Goal: Task Accomplishment & Management: Manage account settings

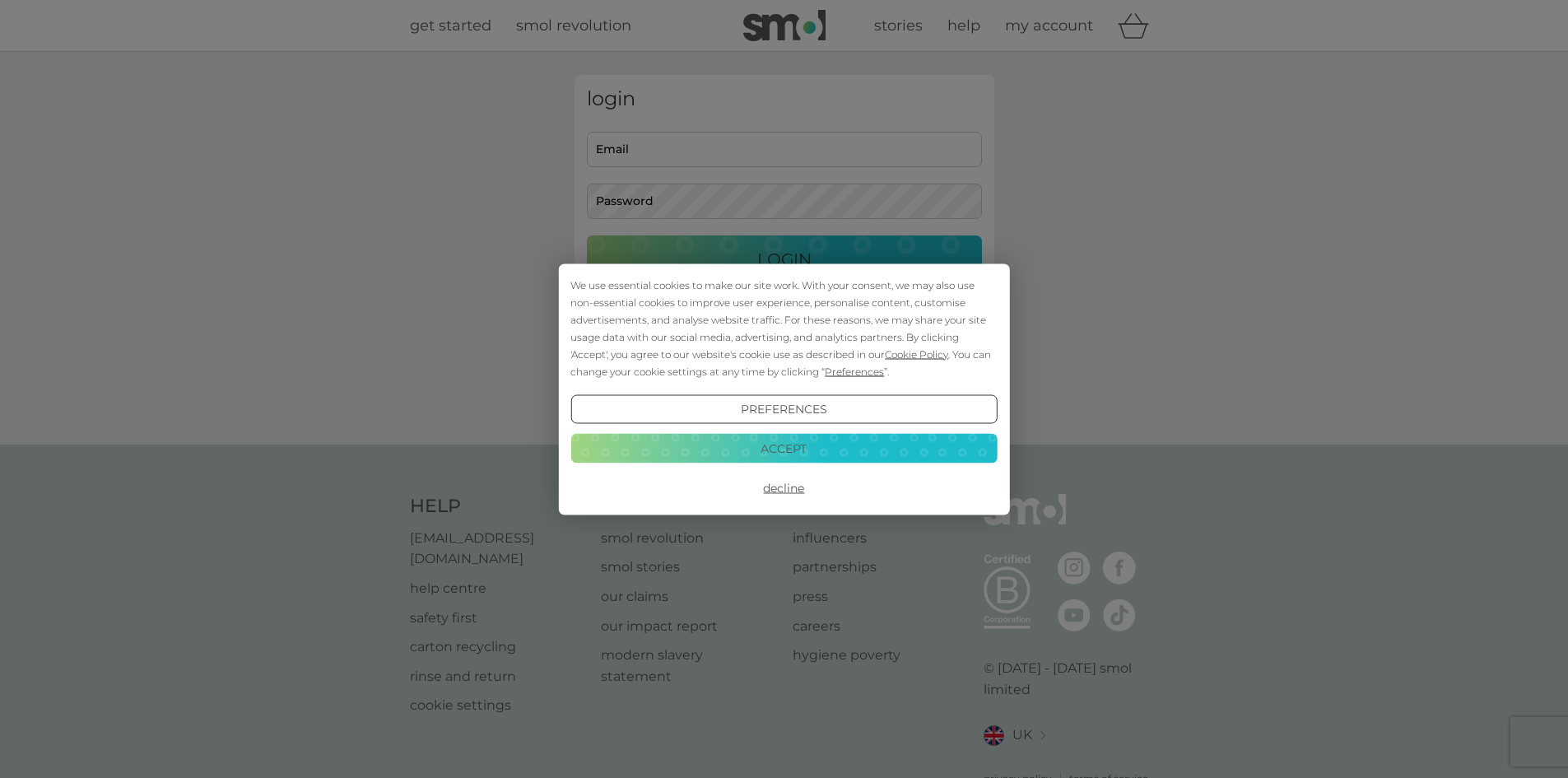
type input "[EMAIL_ADDRESS][DOMAIN_NAME]"
click at [809, 460] on button "Accept" at bounding box center [784, 449] width 426 height 29
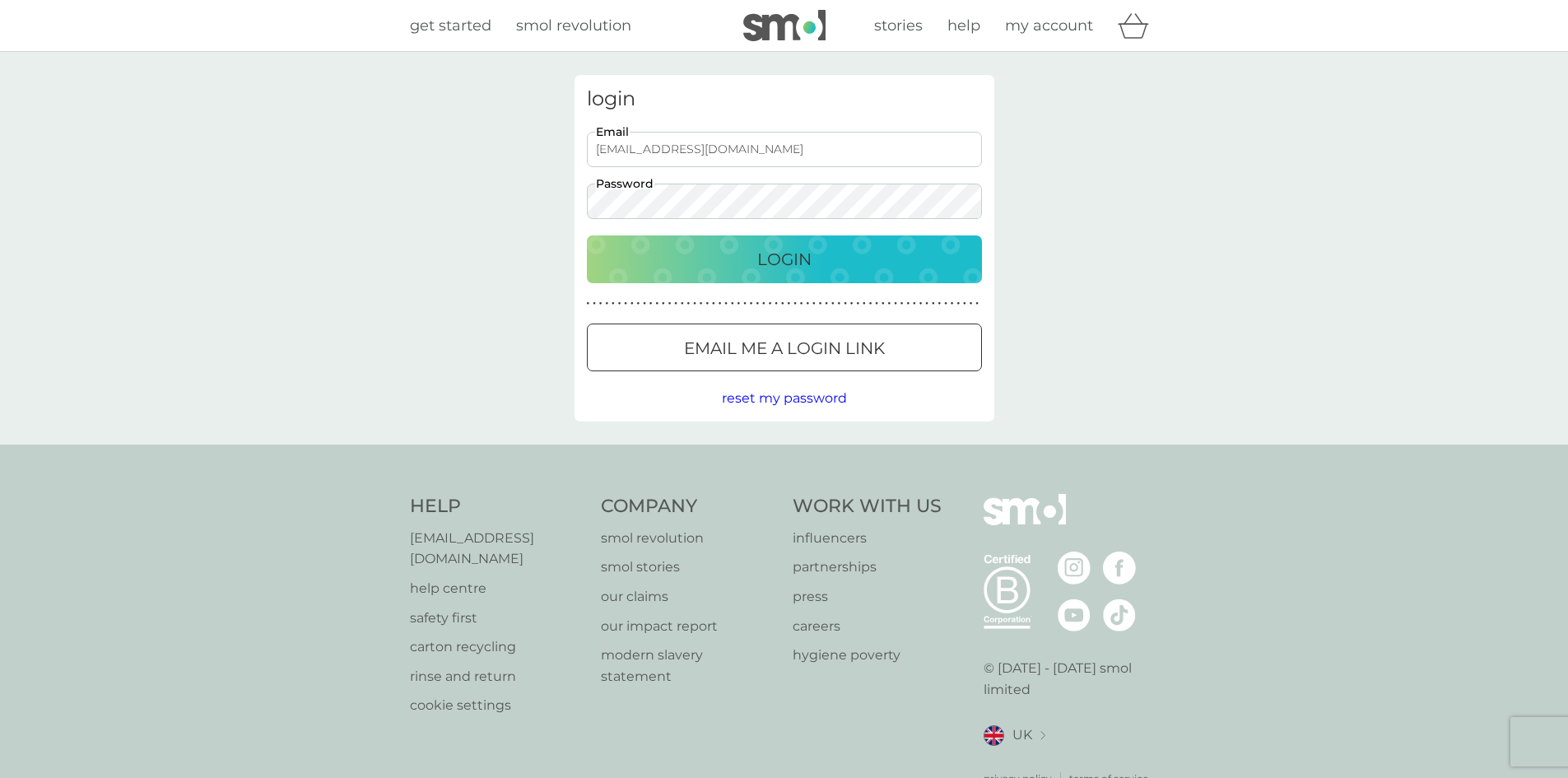
click at [754, 269] on div "Login" at bounding box center [784, 259] width 362 height 27
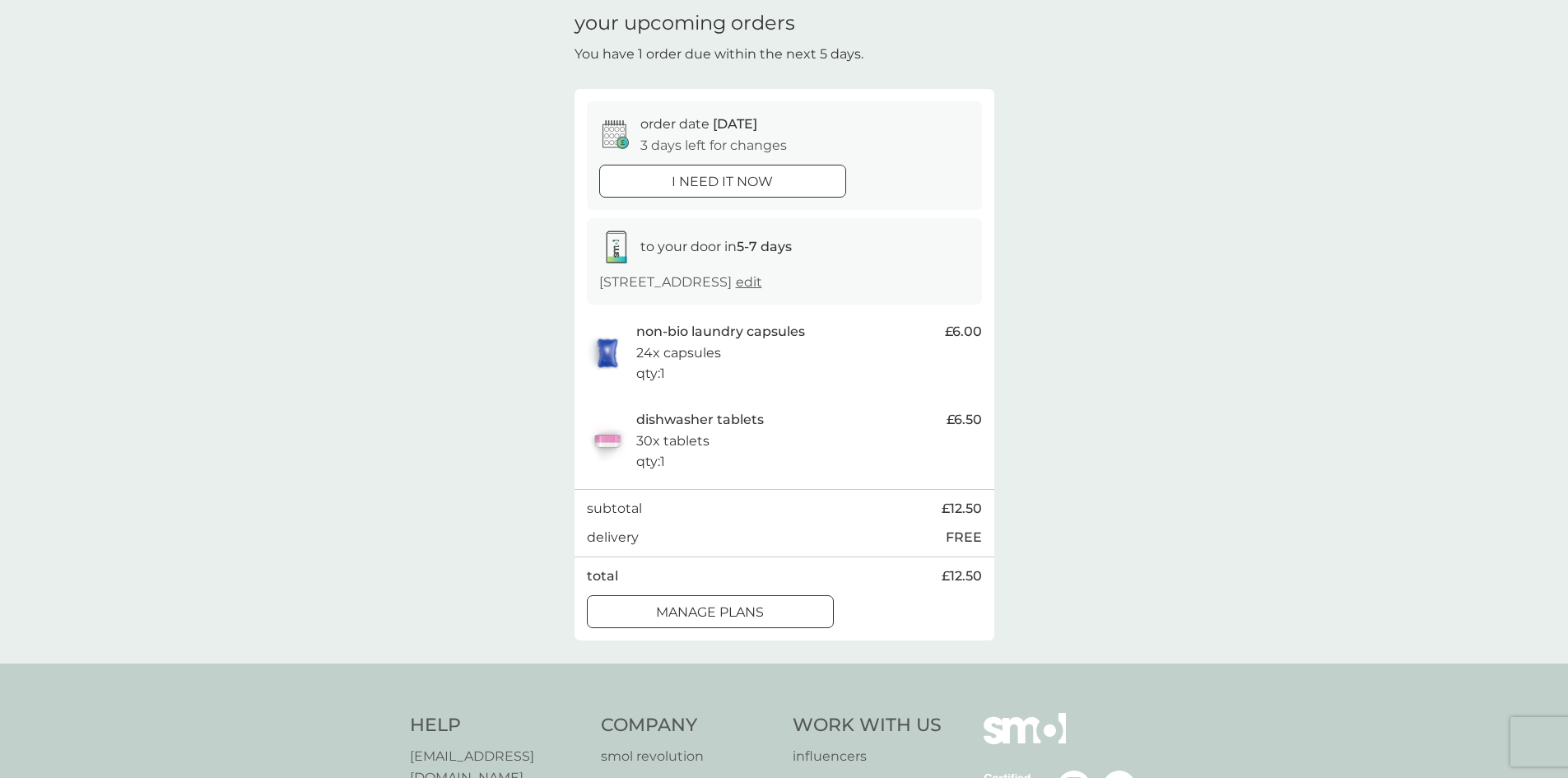
scroll to position [329, 0]
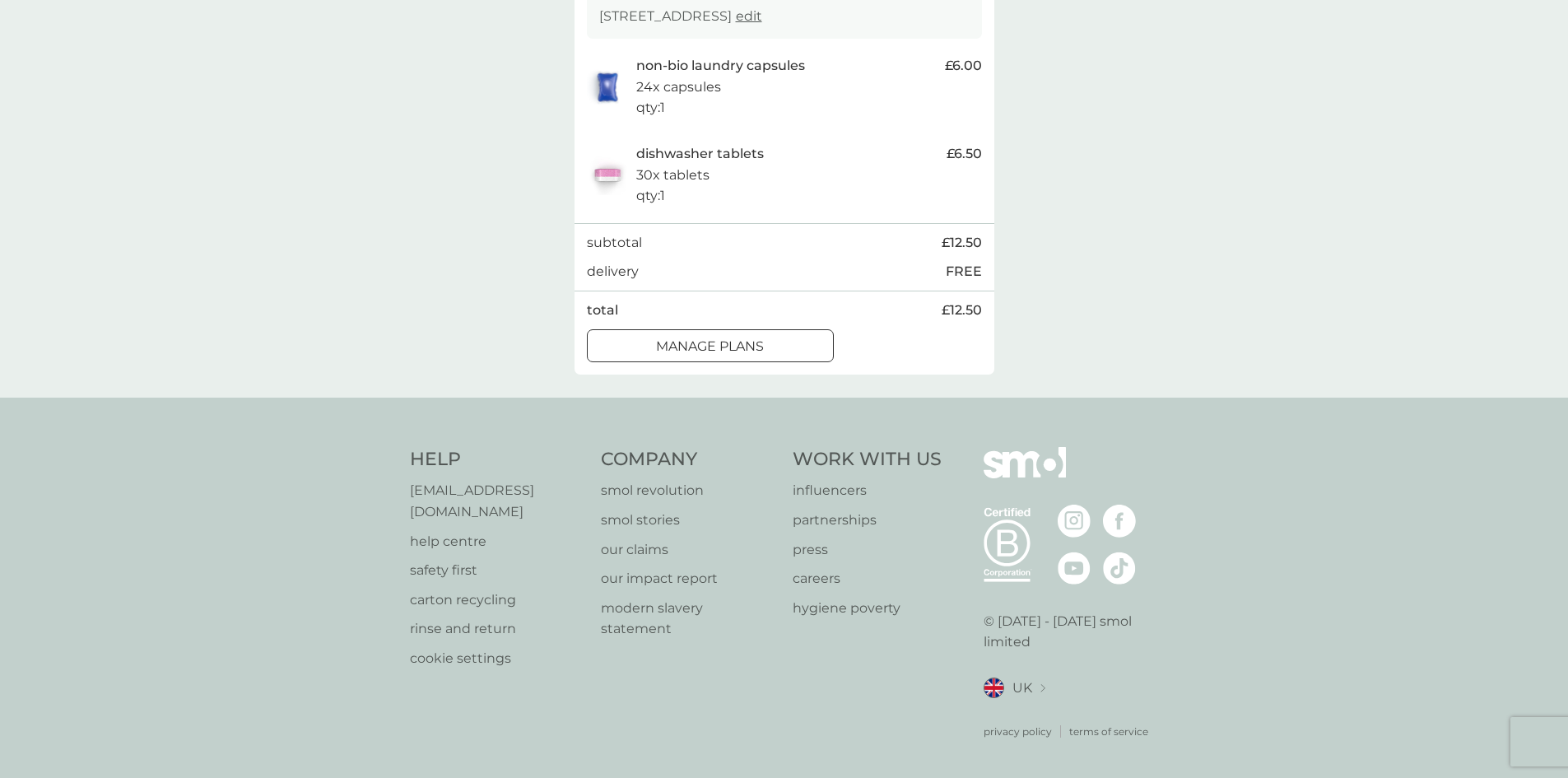
click at [718, 357] on p "manage plans" at bounding box center [709, 346] width 108 height 22
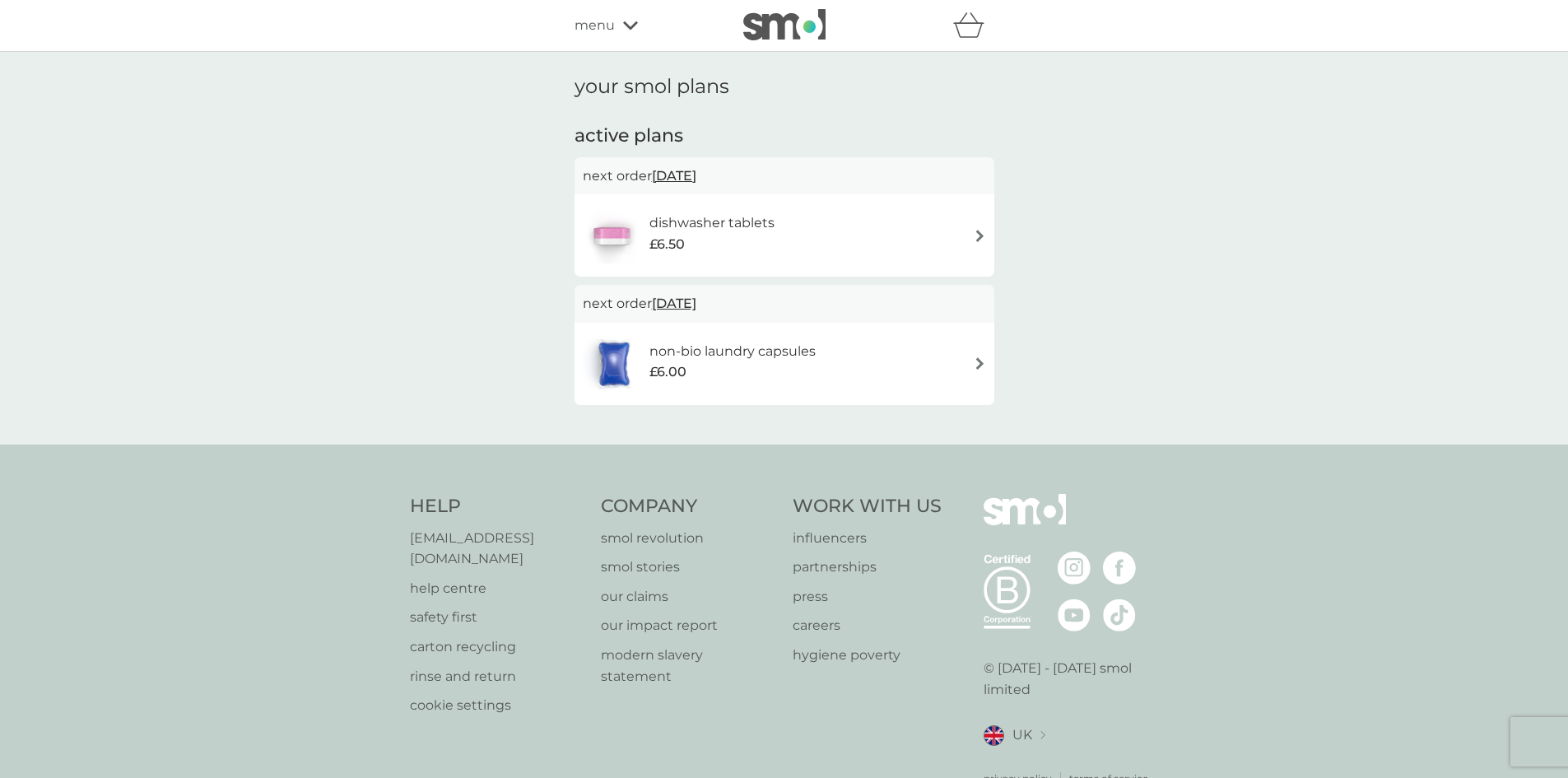
click at [885, 249] on div "dishwasher tablets £6.50" at bounding box center [784, 235] width 403 height 58
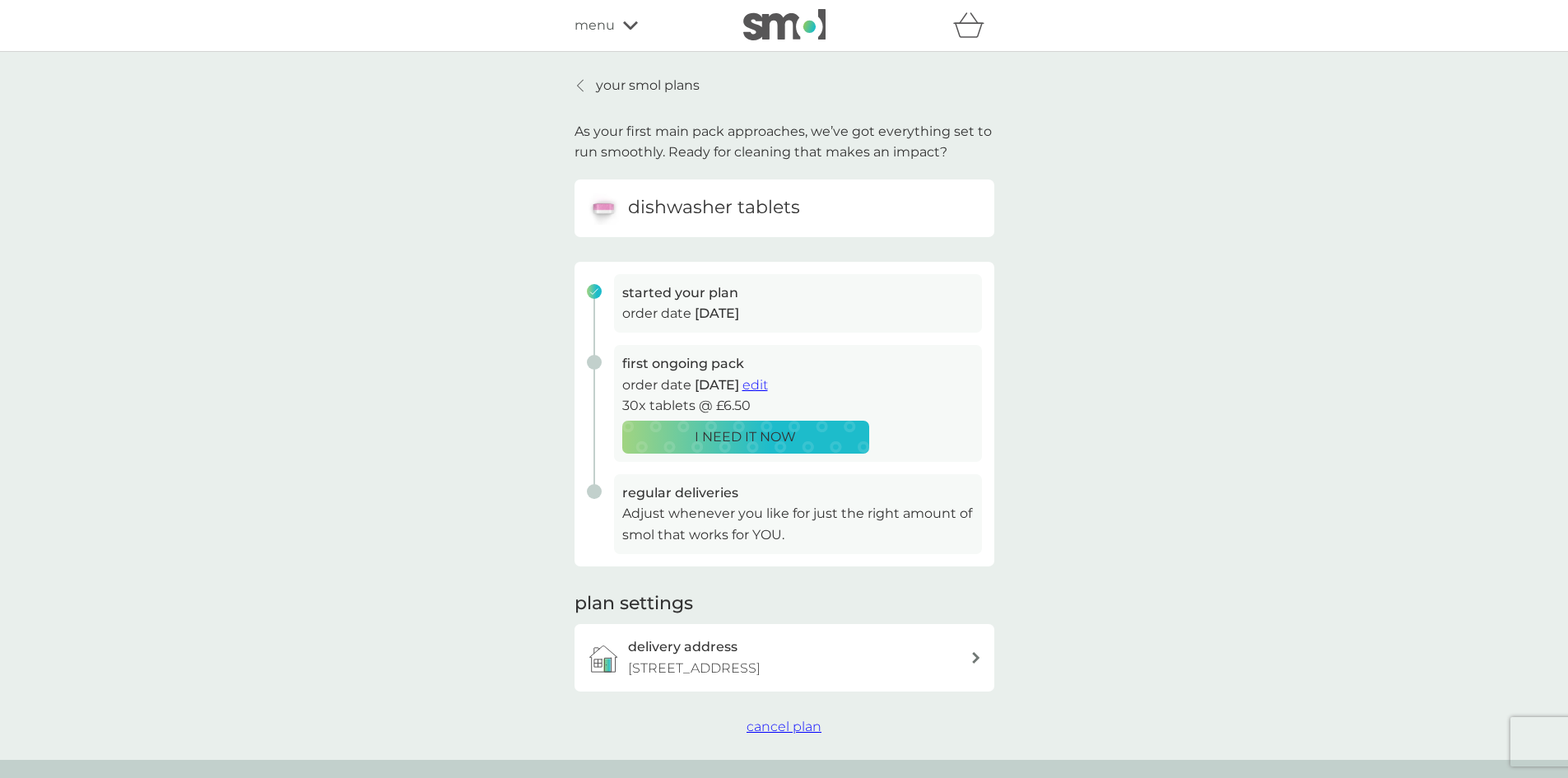
scroll to position [82, 0]
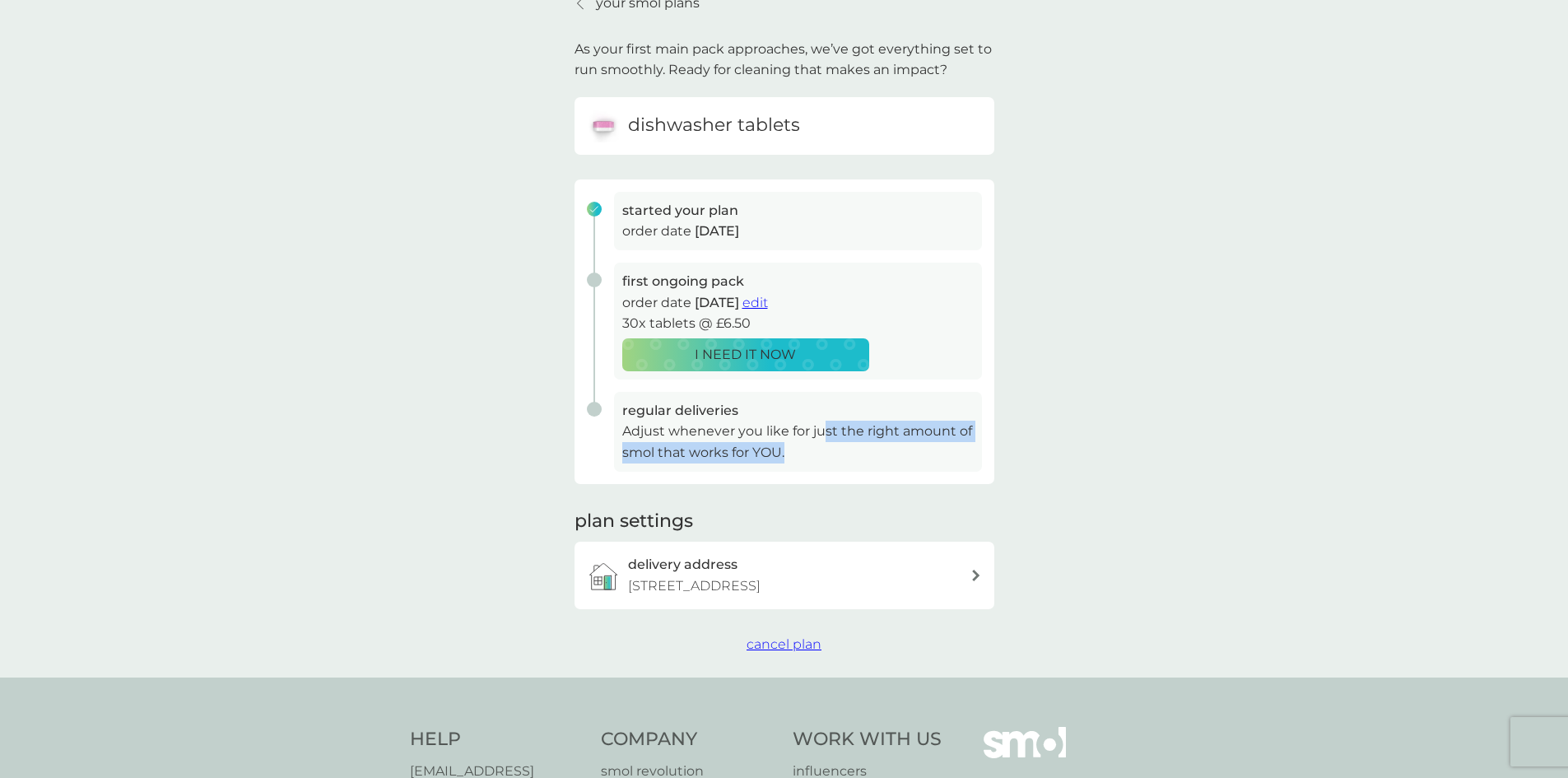
drag, startPoint x: 823, startPoint y: 431, endPoint x: 827, endPoint y: 453, distance: 22.4
click at [827, 453] on p "Adjust whenever you like for just the right amount of smol that works for YOU." at bounding box center [797, 441] width 351 height 42
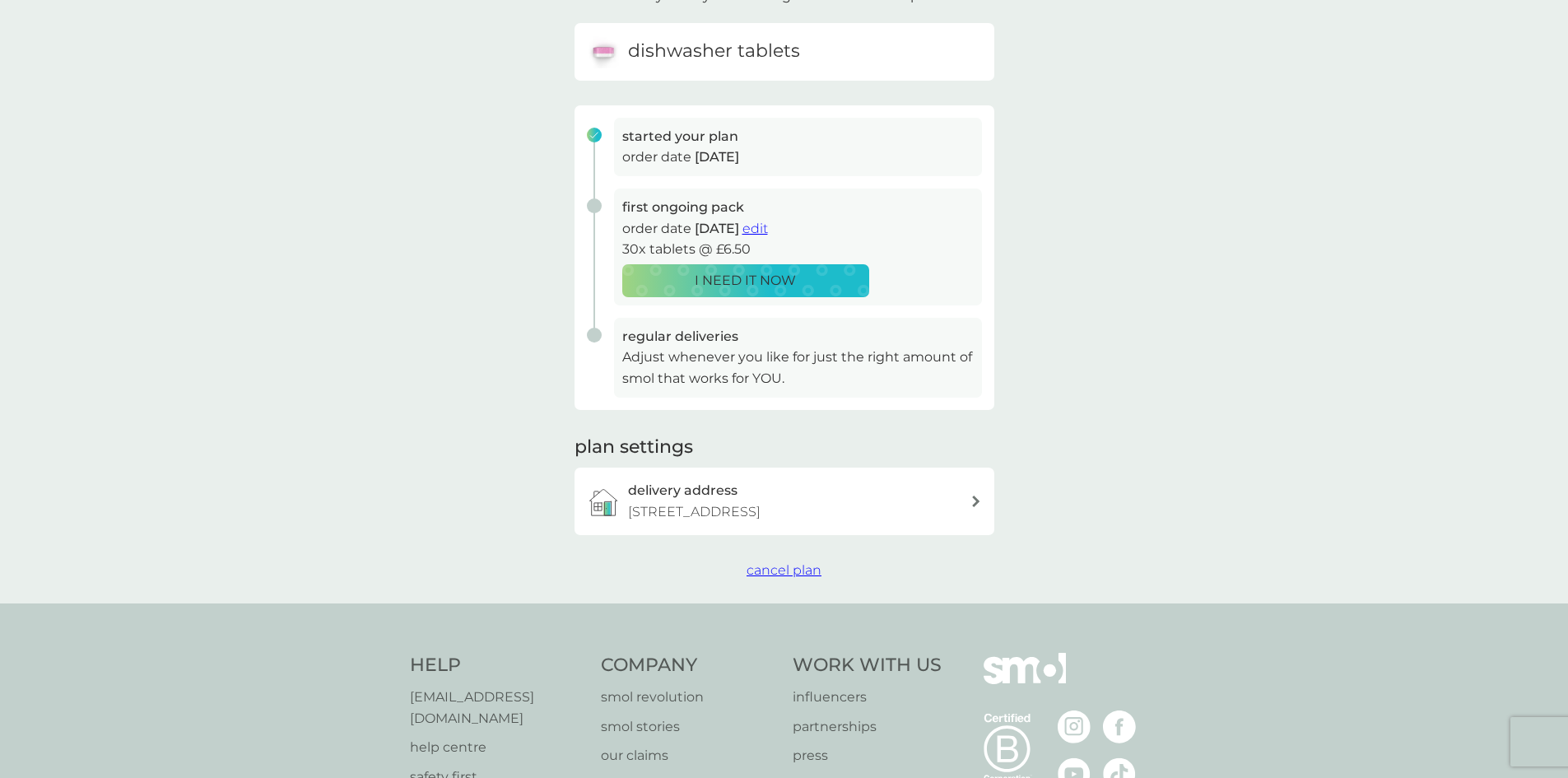
scroll to position [165, 0]
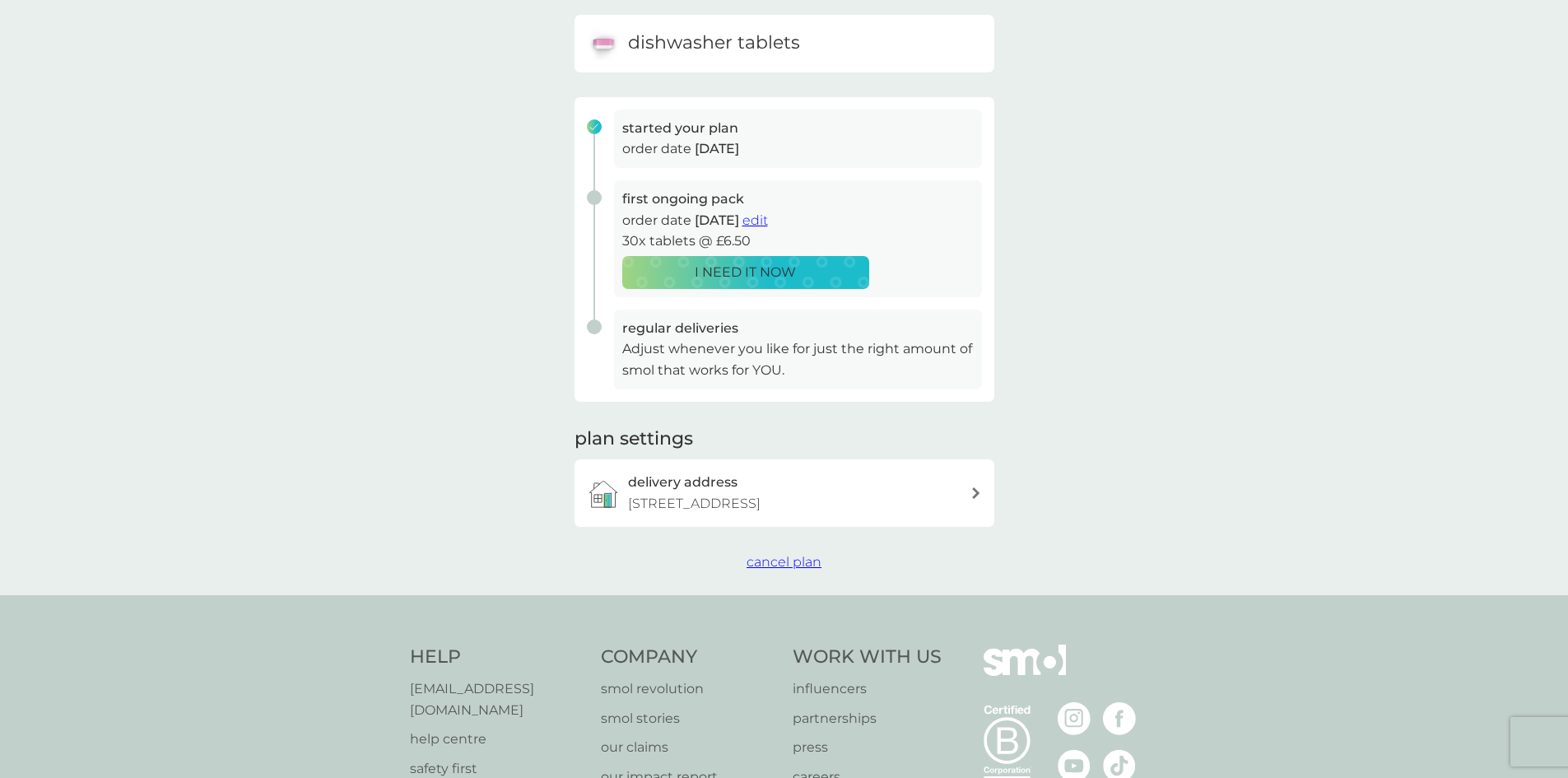
click at [778, 570] on span "cancel plan" at bounding box center [784, 562] width 75 height 16
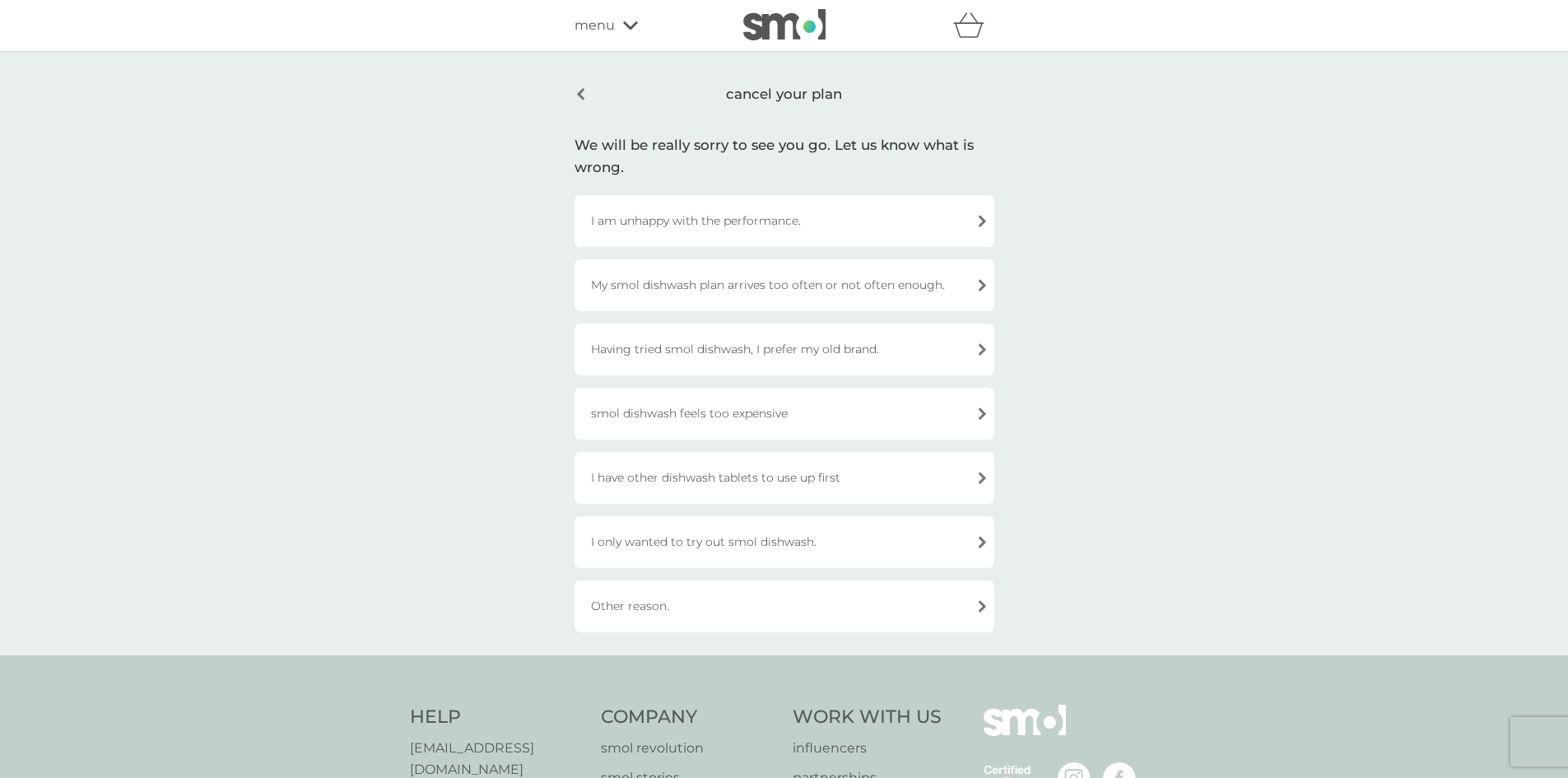
click at [713, 487] on div "I have other dishwash tablets to use up first" at bounding box center [784, 478] width 419 height 52
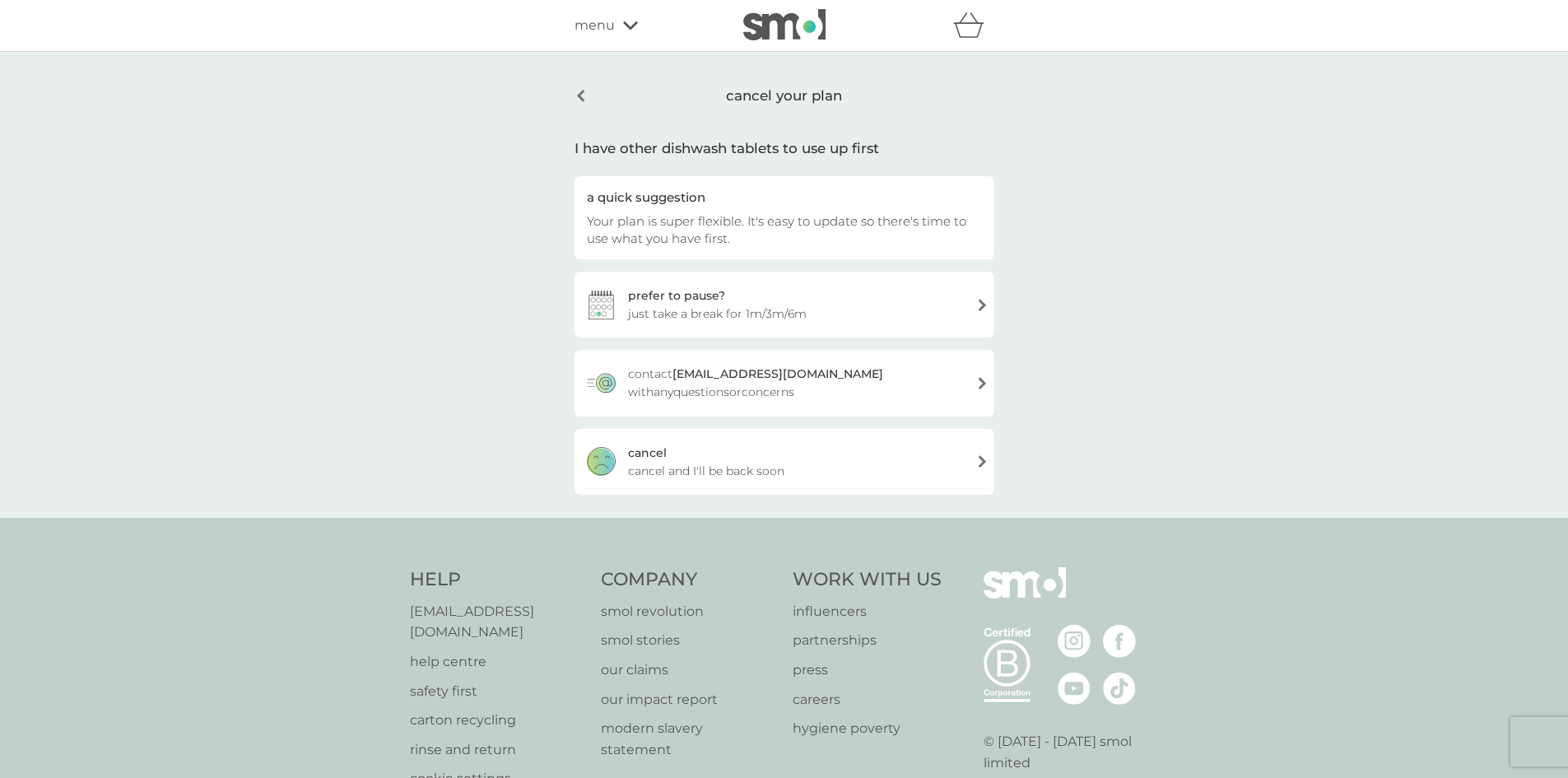
click at [747, 318] on span "just take a break for 1m/3m/6m" at bounding box center [717, 313] width 179 height 18
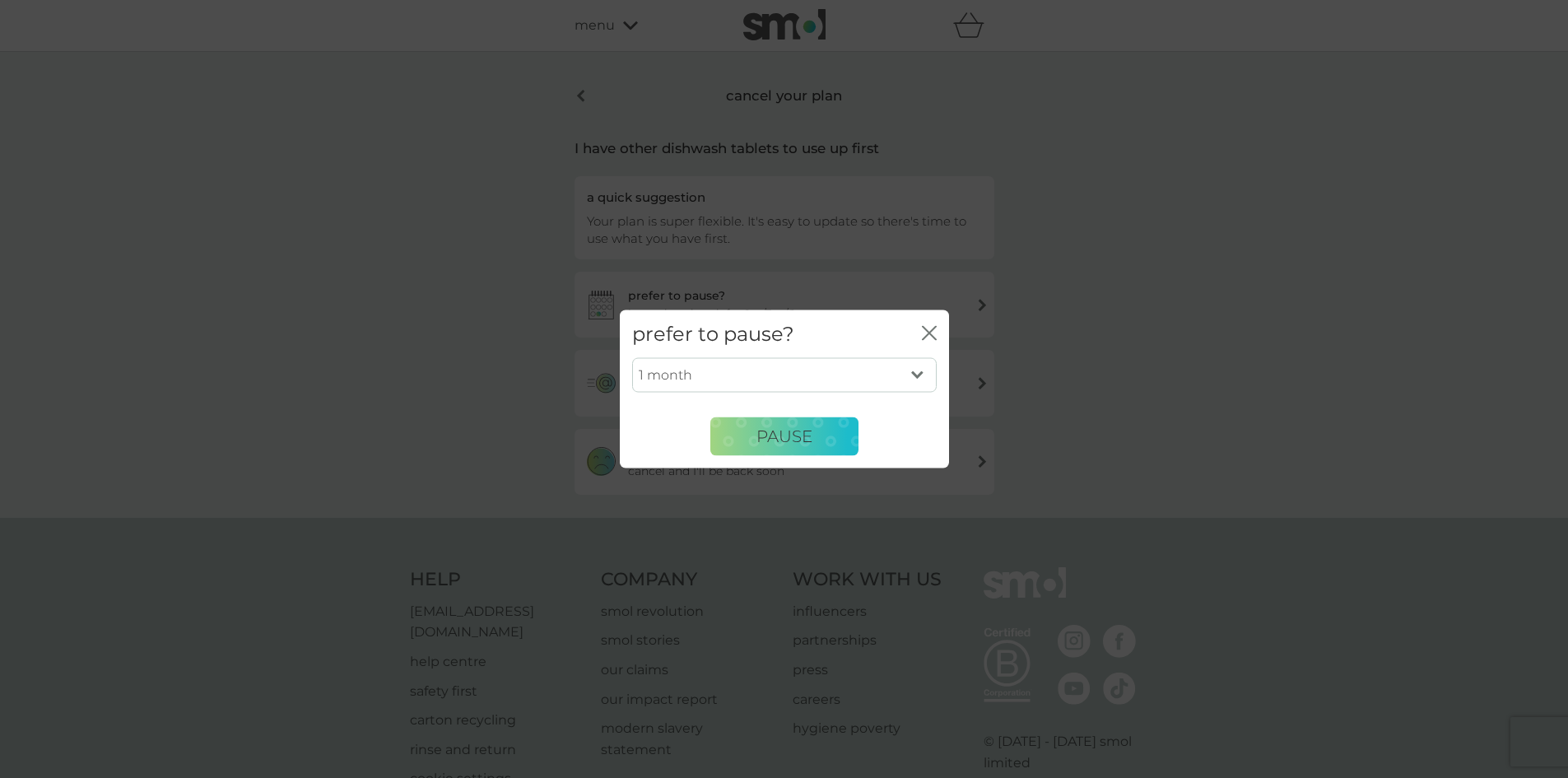
click at [862, 373] on select "1 month 3 months 6 months" at bounding box center [784, 376] width 305 height 35
select select "6"
click at [632, 358] on select "1 month 3 months 6 months" at bounding box center [784, 376] width 305 height 35
click at [796, 431] on span "PAUSE" at bounding box center [784, 436] width 56 height 20
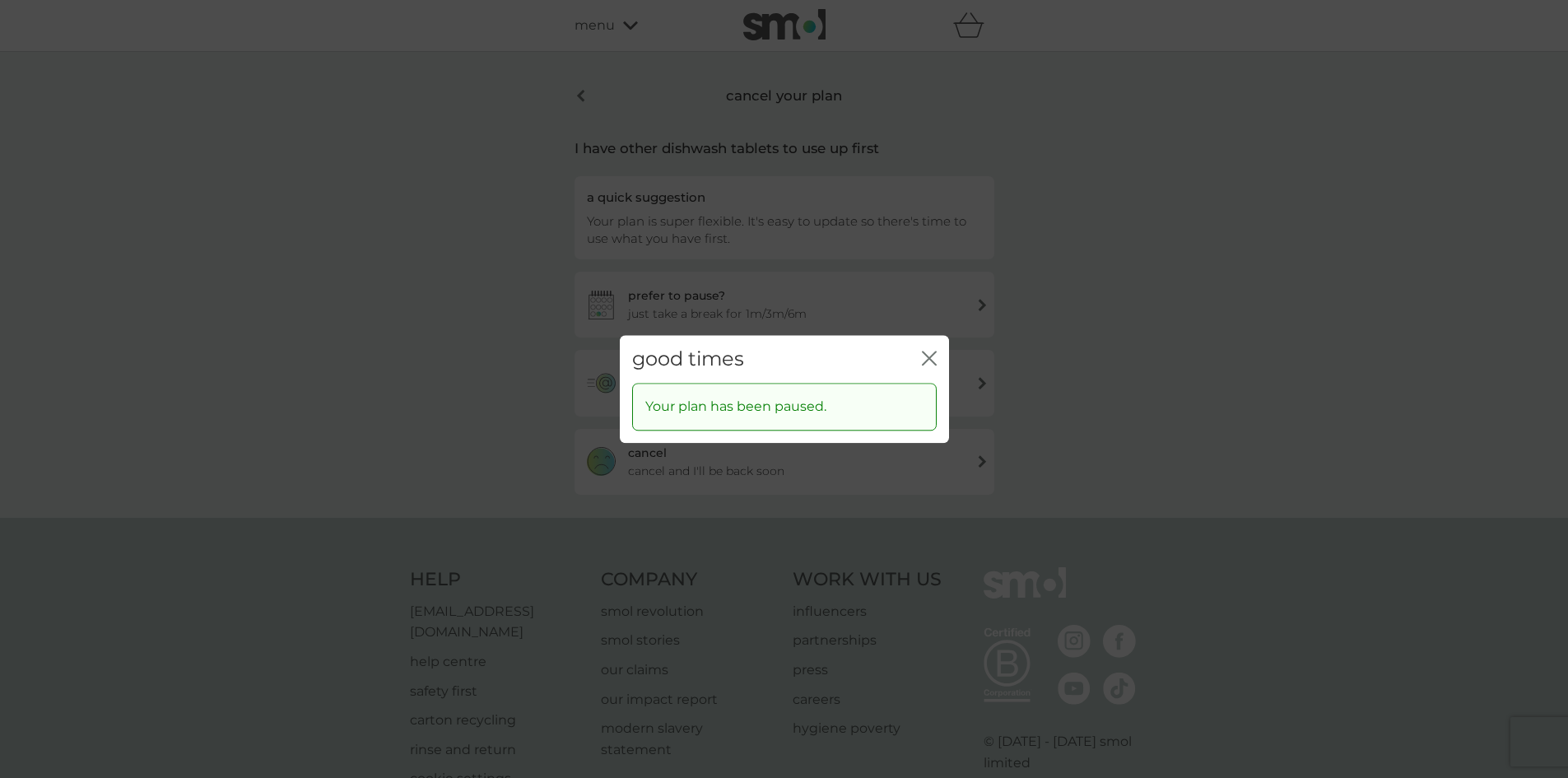
click at [934, 364] on icon "close" at bounding box center [929, 357] width 15 height 15
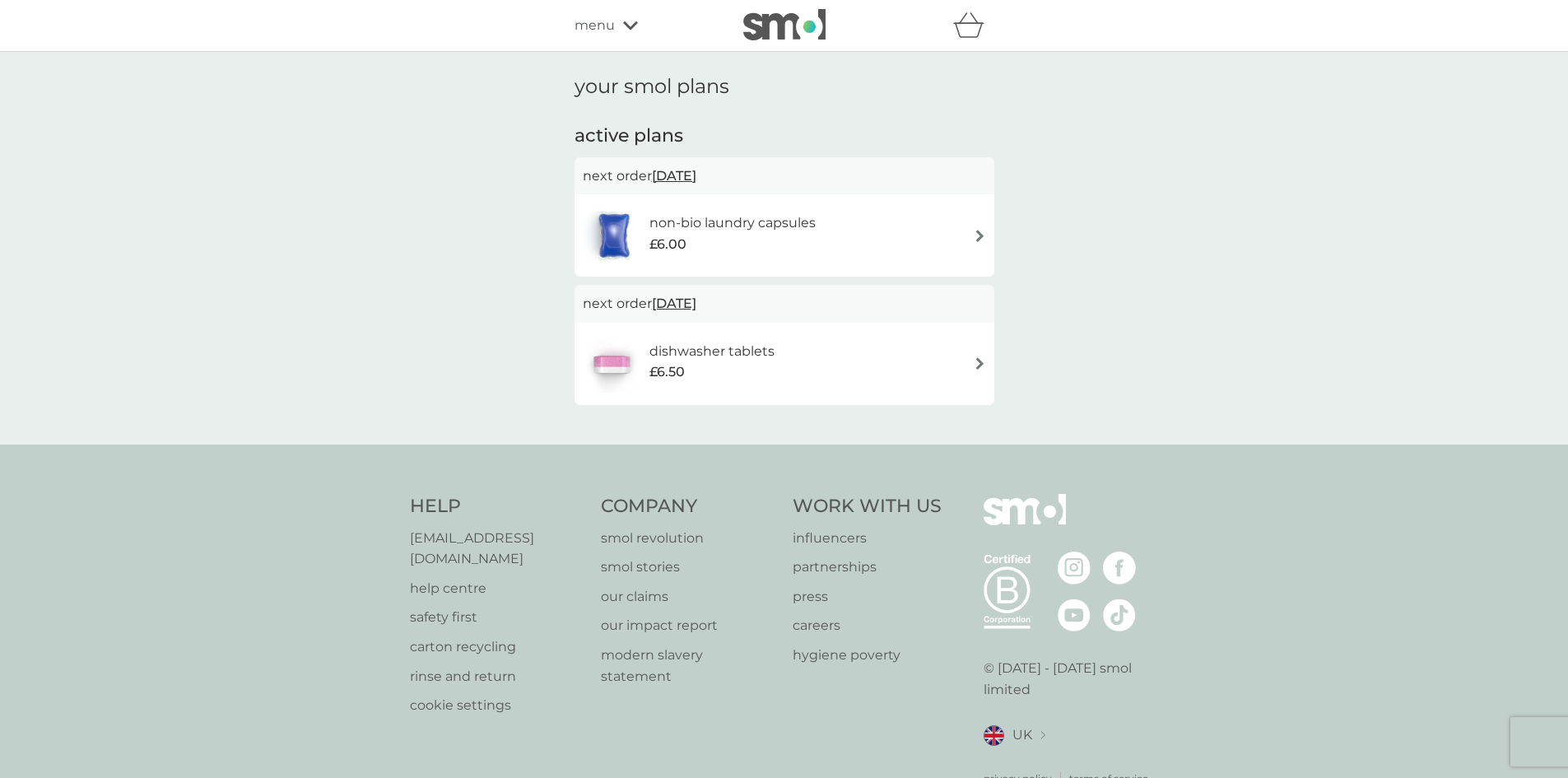
click at [851, 252] on div "non-bio laundry capsules £6.00" at bounding box center [784, 235] width 403 height 58
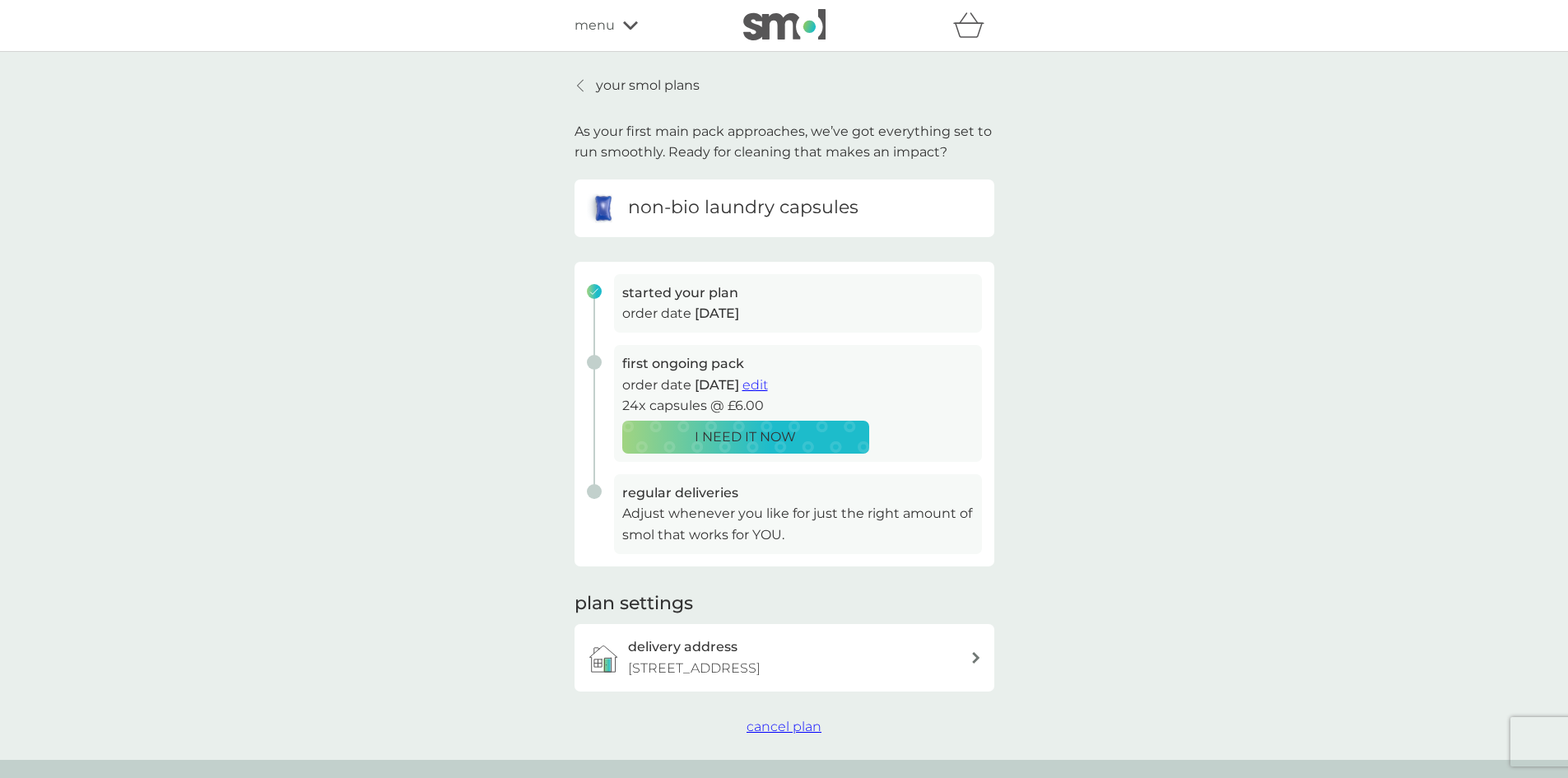
click at [803, 735] on span "cancel plan" at bounding box center [784, 727] width 75 height 16
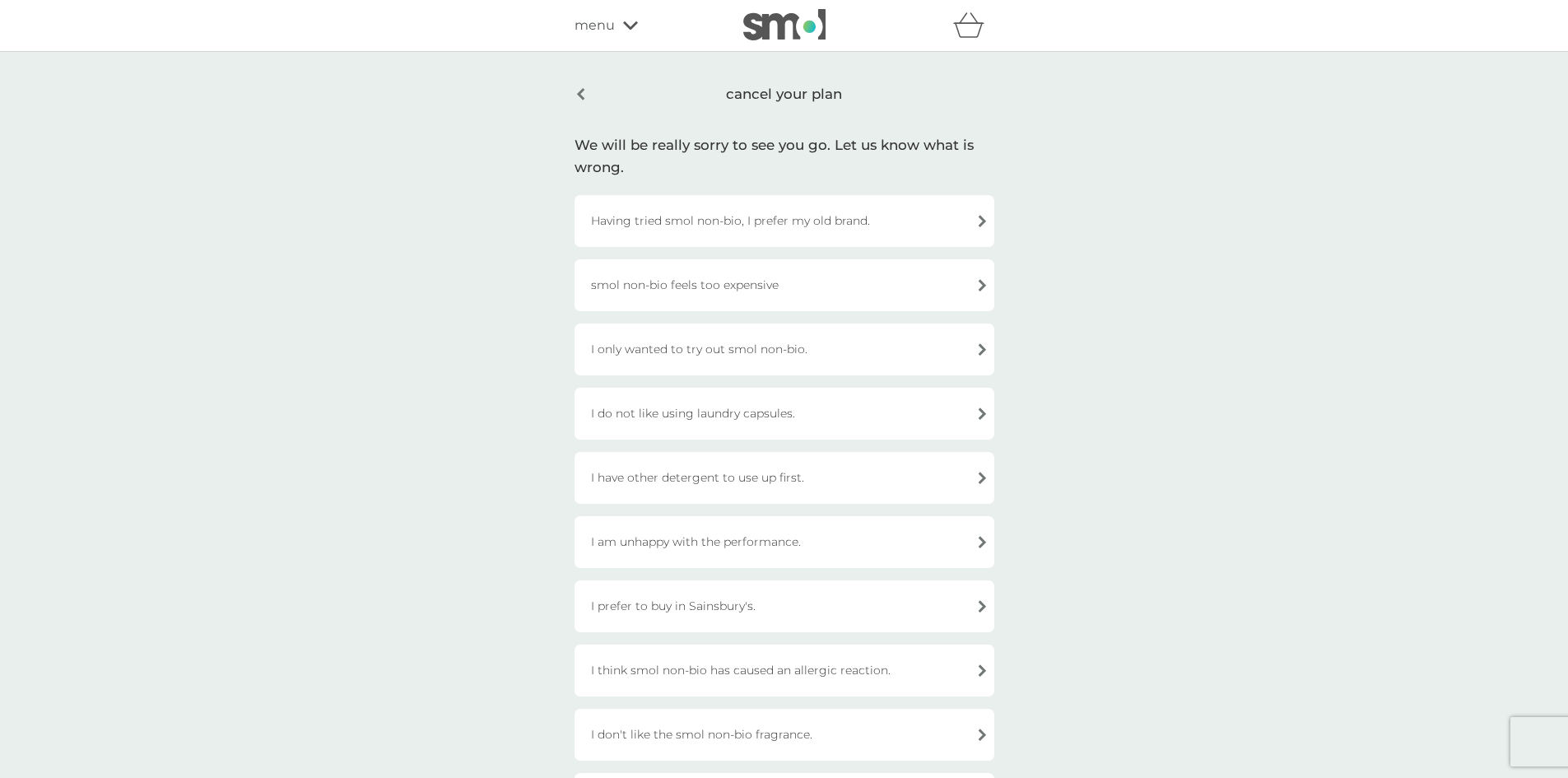
scroll to position [82, 0]
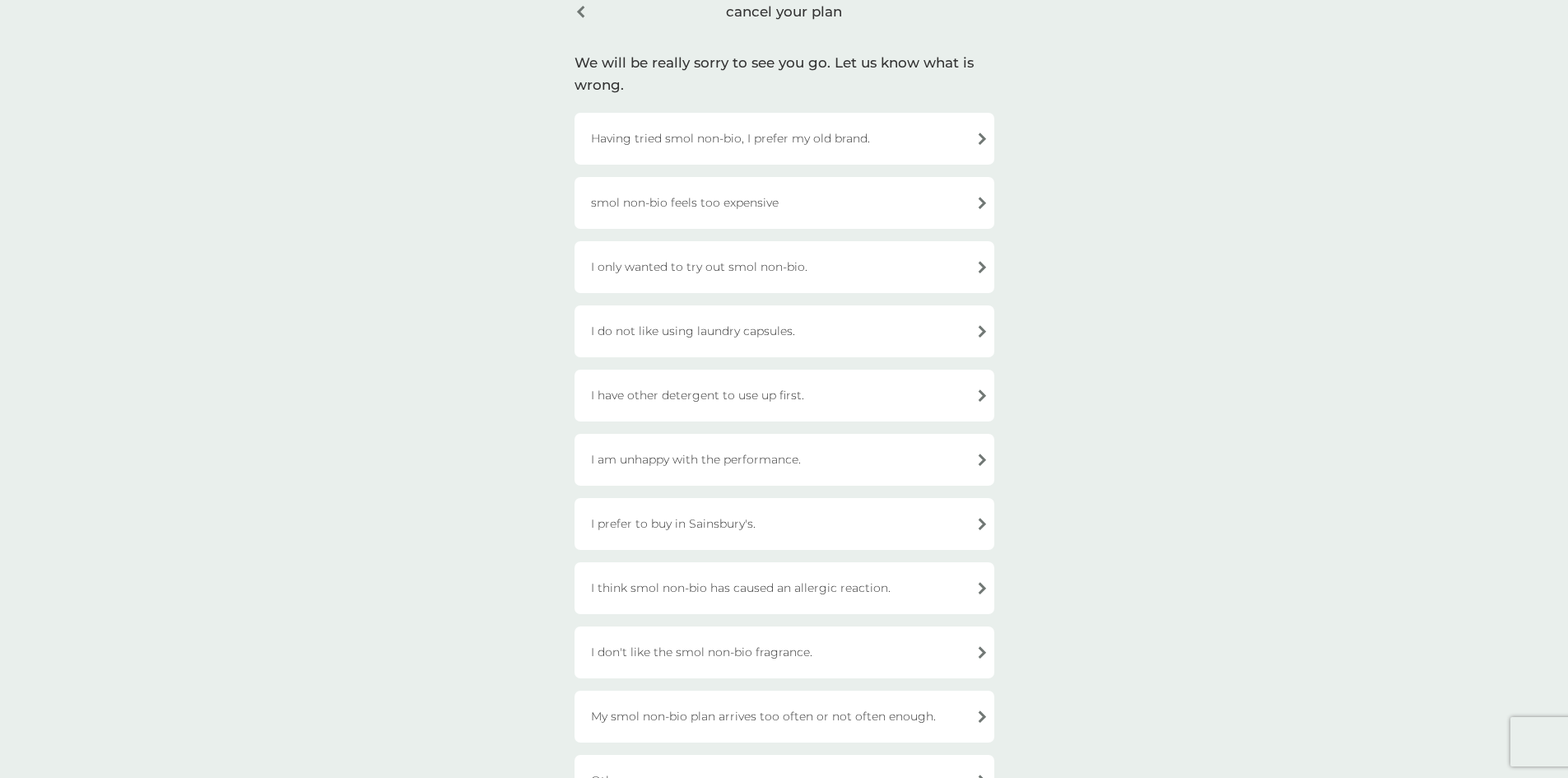
click at [803, 412] on div "I have other detergent to use up first." at bounding box center [784, 395] width 419 height 52
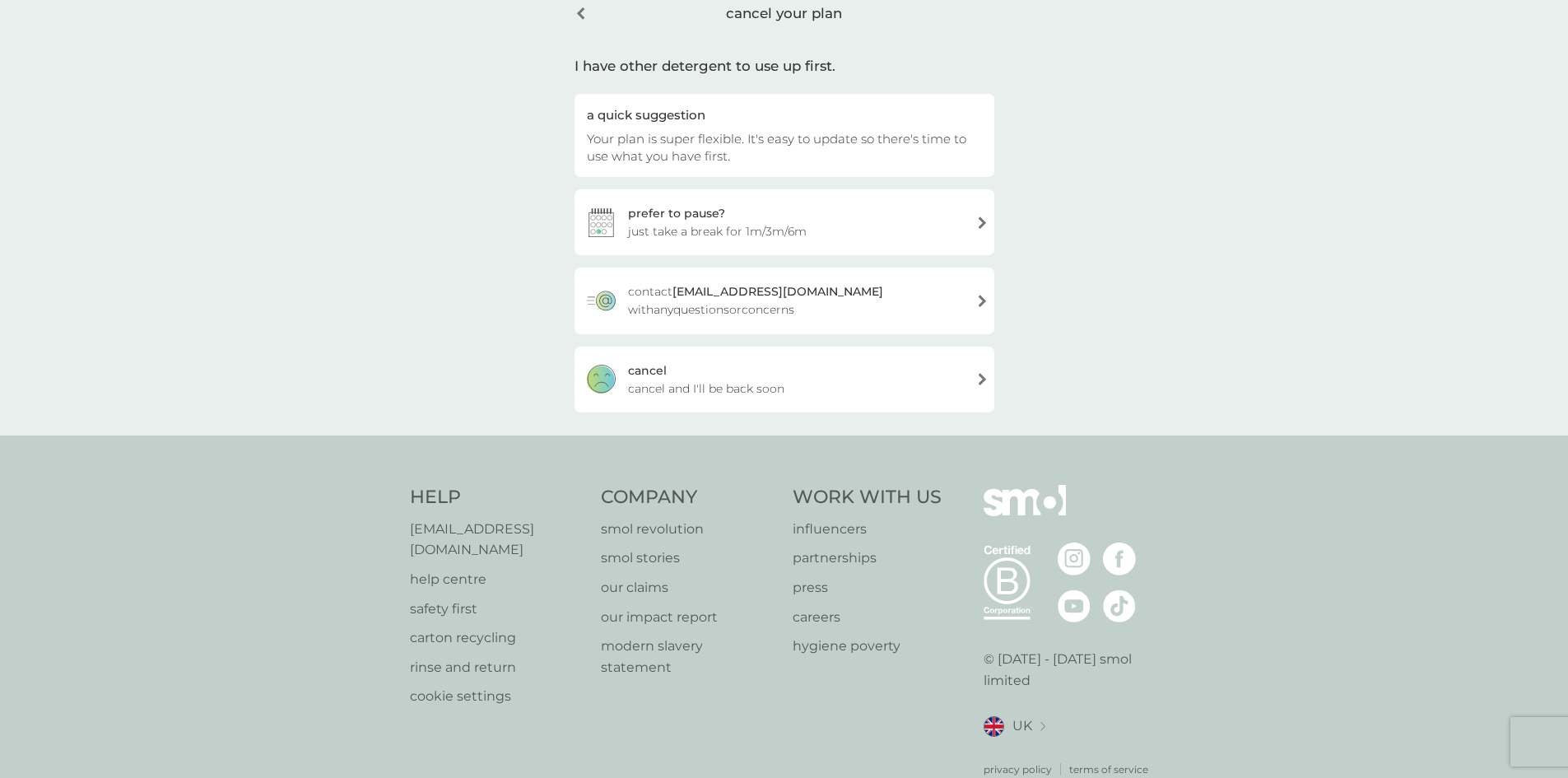
click at [765, 221] on div "prefer to pause? just take a break for 1m/3m/6m" at bounding box center [784, 222] width 419 height 66
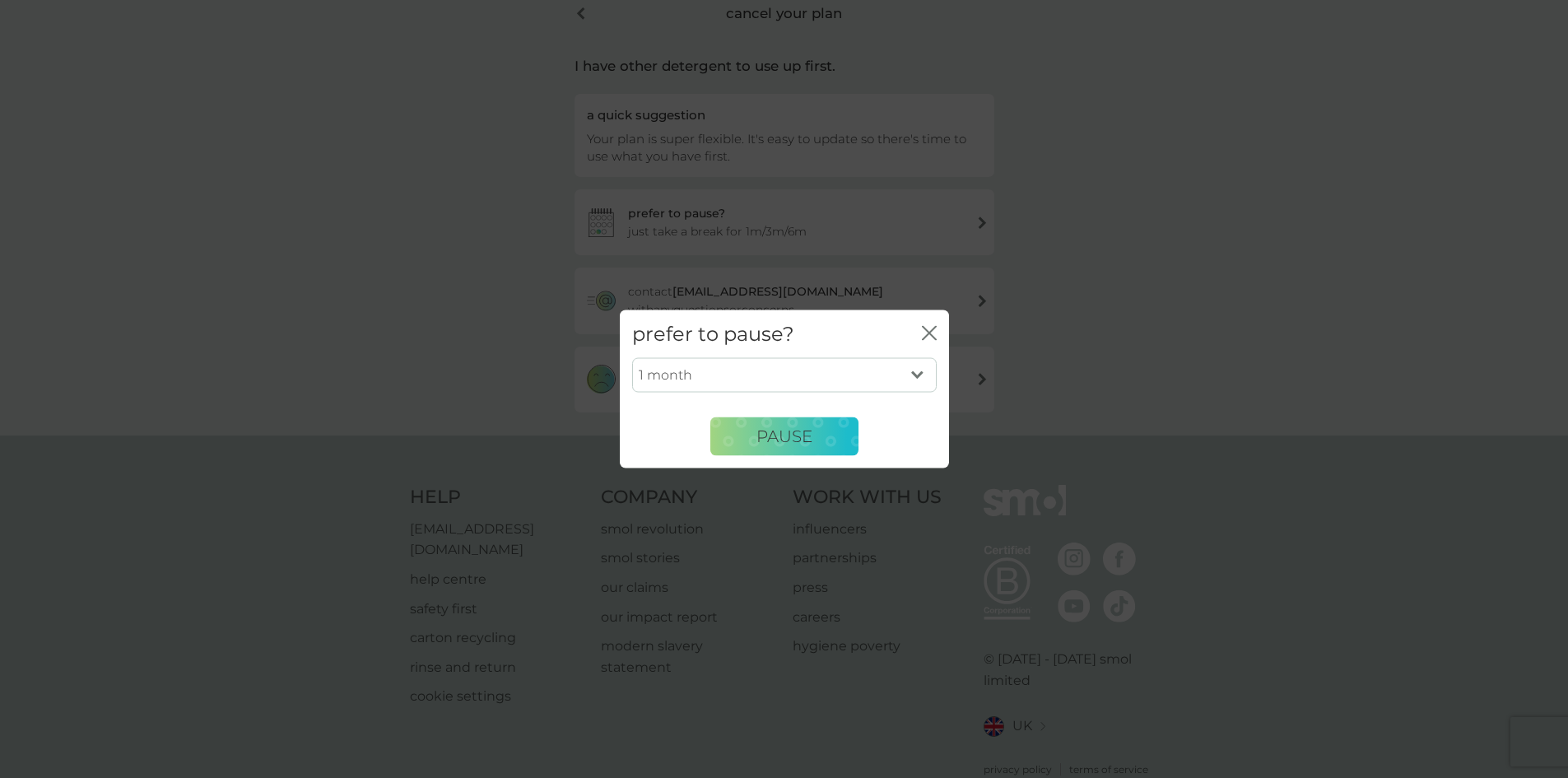
drag, startPoint x: 790, startPoint y: 372, endPoint x: 796, endPoint y: 386, distance: 15.2
click at [790, 372] on select "1 month 3 months 6 months" at bounding box center [784, 376] width 305 height 35
select select "6"
click at [632, 358] on select "1 month 3 months 6 months" at bounding box center [784, 376] width 305 height 35
click at [782, 433] on span "PAUSE" at bounding box center [784, 436] width 56 height 20
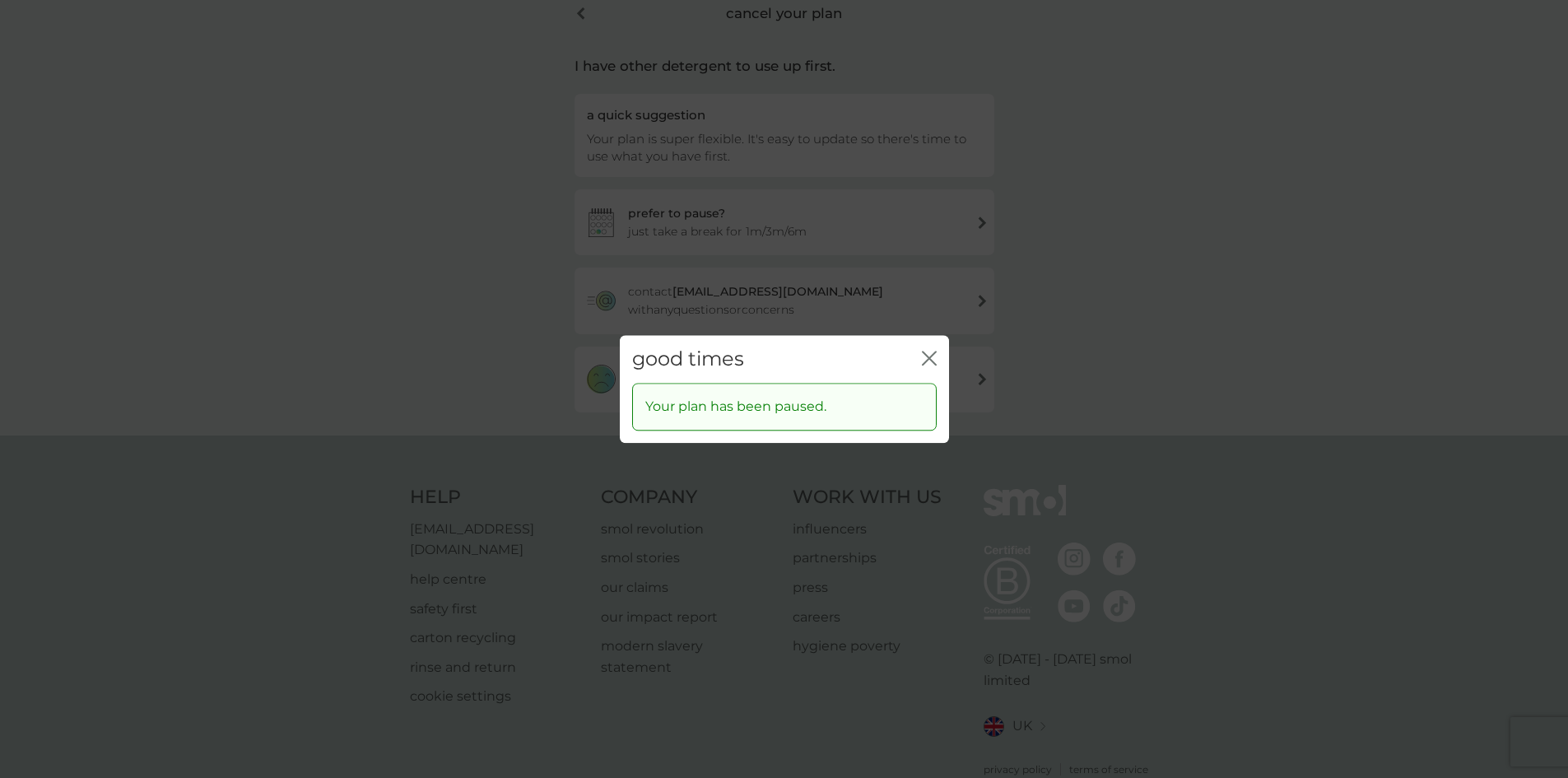
click at [931, 360] on icon "close" at bounding box center [933, 357] width 7 height 13
